Goal: Task Accomplishment & Management: Manage account settings

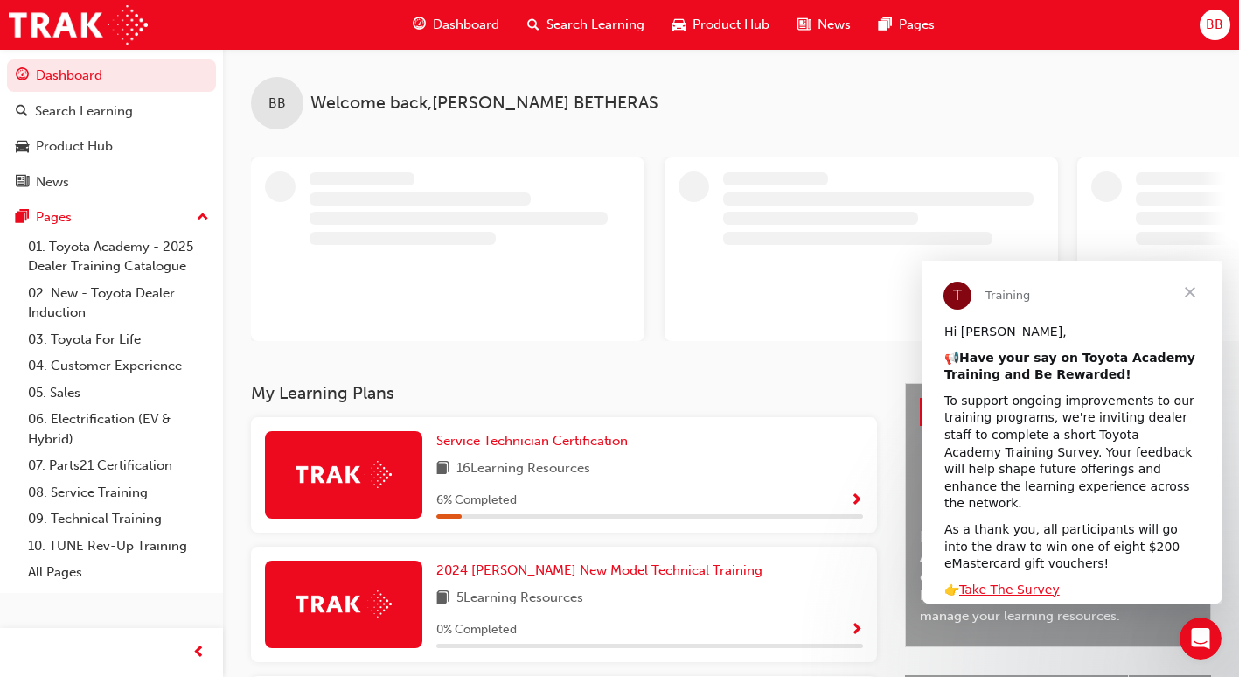
click at [1210, 21] on span "BB" at bounding box center [1213, 25] width 17 height 20
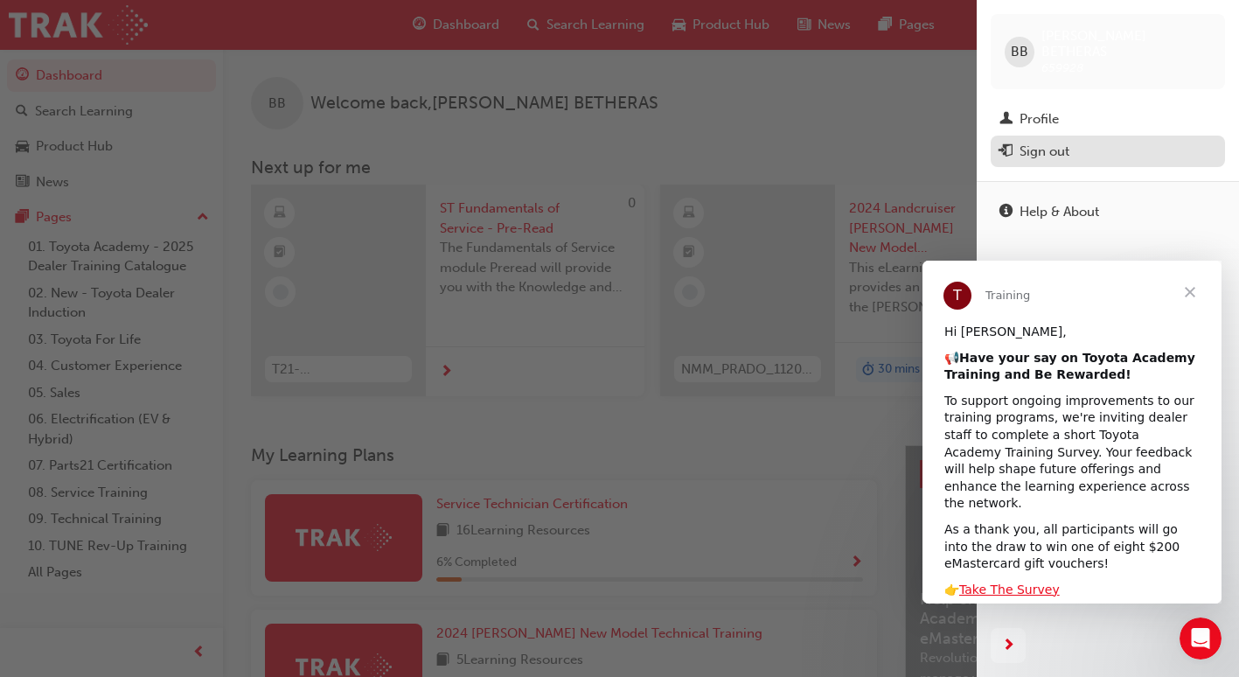
click at [1065, 142] on div "Sign out" at bounding box center [1044, 152] width 50 height 20
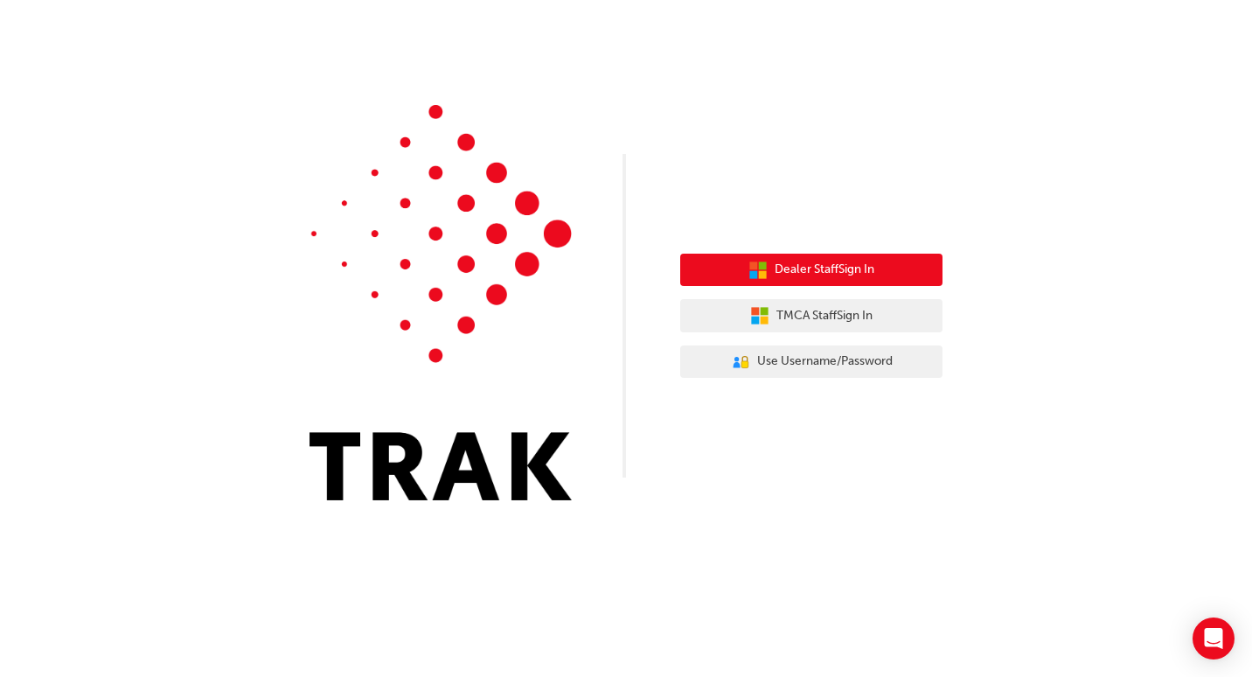
click at [877, 262] on button "Dealer Staff Sign In" at bounding box center [811, 270] width 262 height 33
